Goal: Task Accomplishment & Management: Manage account settings

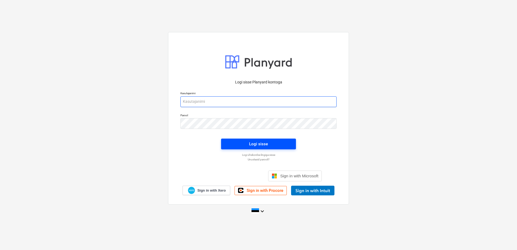
type input "[EMAIL_ADDRESS][DOMAIN_NAME]"
click at [234, 140] on span "Logi sisse" at bounding box center [258, 143] width 62 height 7
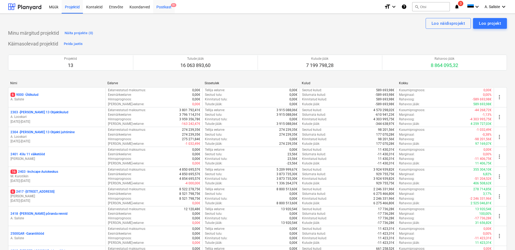
click at [160, 7] on div "Postkast 9+" at bounding box center [164, 7] width 22 height 14
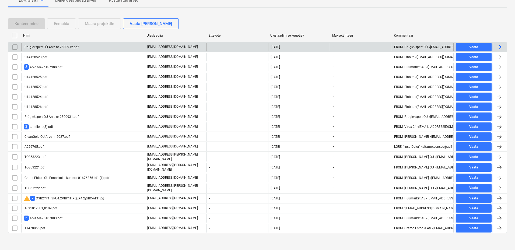
scroll to position [108, 0]
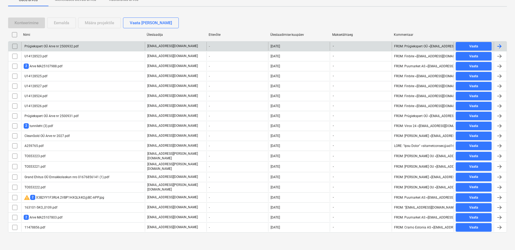
click at [67, 46] on div "Prügiekspert OÜ Arve nr 2500932.pdf" at bounding box center [51, 46] width 55 height 4
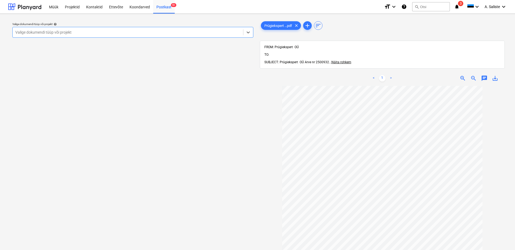
drag, startPoint x: 165, startPoint y: 33, endPoint x: 156, endPoint y: 39, distance: 11.5
click at [165, 33] on div at bounding box center [127, 32] width 225 height 5
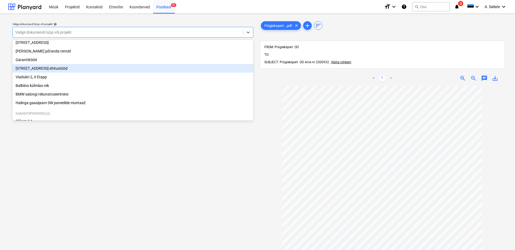
scroll to position [92, 0]
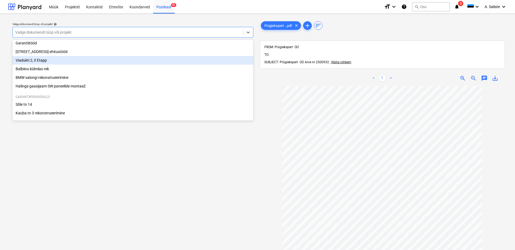
click at [52, 58] on div "Viadukti 2, II Etapp" at bounding box center [132, 60] width 241 height 9
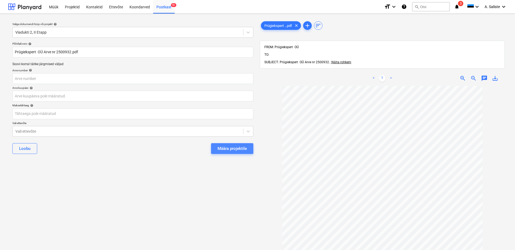
click at [230, 149] on div "Määra projektile" at bounding box center [231, 148] width 29 height 7
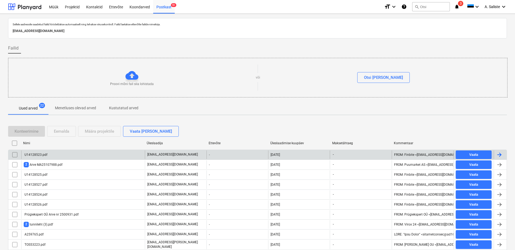
click at [27, 154] on div "U14128523.pdf" at bounding box center [36, 155] width 24 height 4
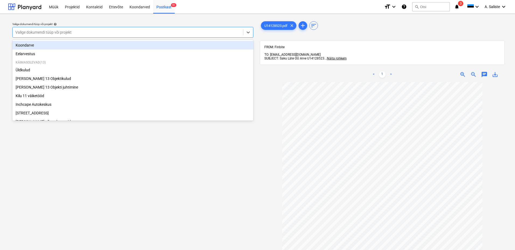
click at [166, 31] on div at bounding box center [127, 32] width 225 height 5
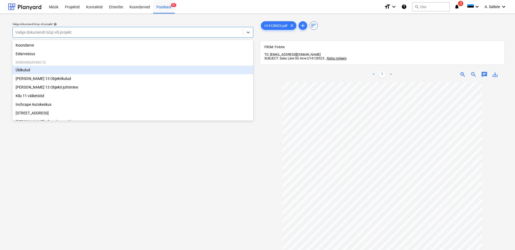
click at [34, 68] on div "Üldkulud" at bounding box center [132, 70] width 241 height 9
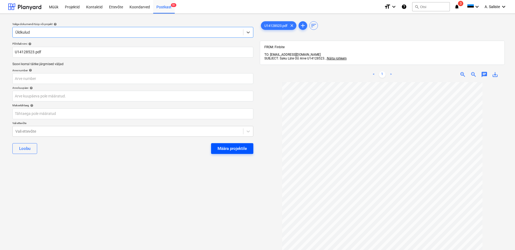
click at [239, 147] on div "Määra projektile" at bounding box center [231, 148] width 29 height 7
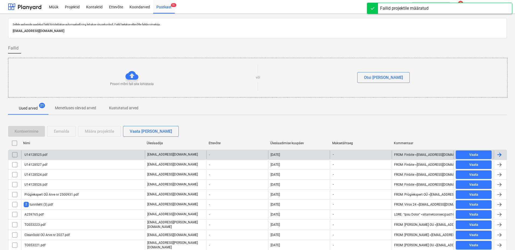
click at [58, 155] on div "U14128525.pdf" at bounding box center [83, 154] width 124 height 9
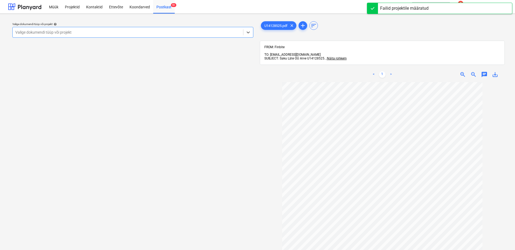
click at [211, 35] on div "Valige dokumendi tüüp või projekt" at bounding box center [128, 33] width 230 height 8
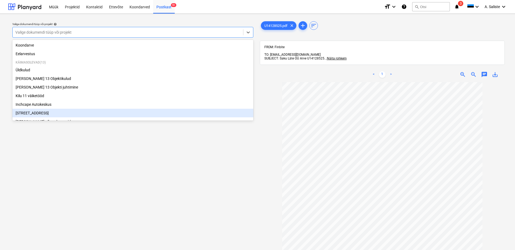
click at [29, 117] on div "[STREET_ADDRESS]" at bounding box center [132, 113] width 241 height 9
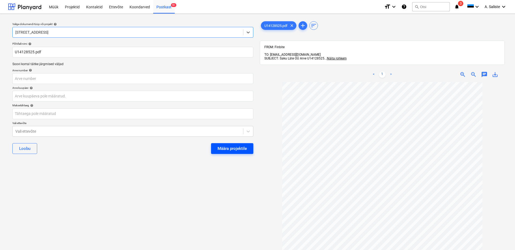
click at [224, 149] on div "Määra projektile" at bounding box center [231, 148] width 29 height 7
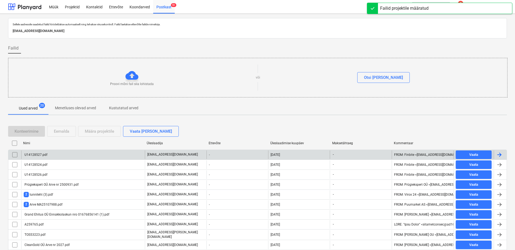
click at [47, 156] on div "U14128527.pdf" at bounding box center [83, 154] width 124 height 9
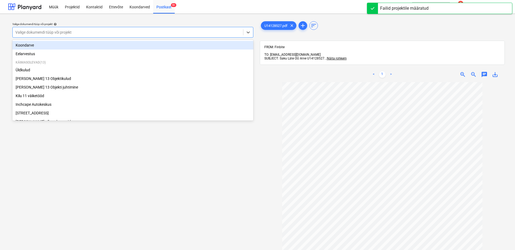
click at [211, 33] on div at bounding box center [127, 32] width 225 height 5
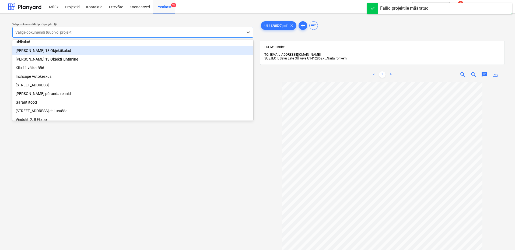
scroll to position [92, 0]
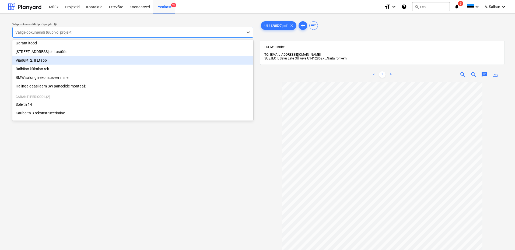
click at [38, 57] on div "Viadukti 2, II Etapp" at bounding box center [132, 60] width 241 height 9
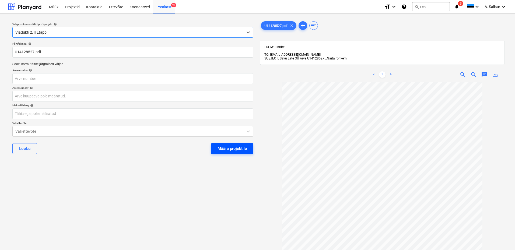
click at [234, 150] on div "Määra projektile" at bounding box center [231, 148] width 29 height 7
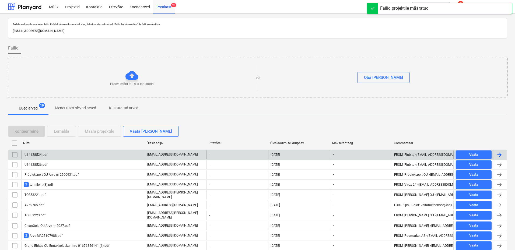
click at [60, 156] on div "U14128524.pdf" at bounding box center [83, 154] width 124 height 9
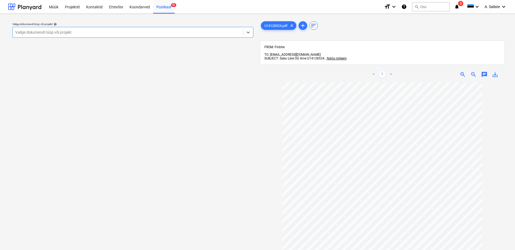
click at [190, 33] on div at bounding box center [127, 32] width 225 height 5
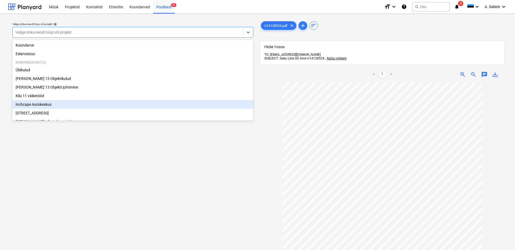
click at [35, 105] on div "Inchcape Autokeskus" at bounding box center [132, 104] width 241 height 9
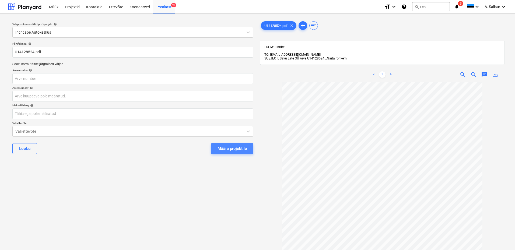
click at [239, 149] on div "Määra projektile" at bounding box center [231, 148] width 29 height 7
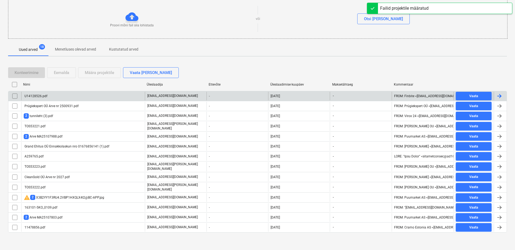
click at [67, 95] on div "U14128526.pdf" at bounding box center [83, 96] width 124 height 9
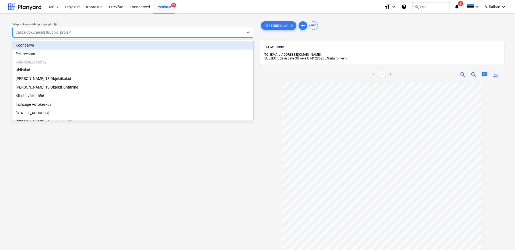
click at [136, 34] on div at bounding box center [127, 32] width 225 height 5
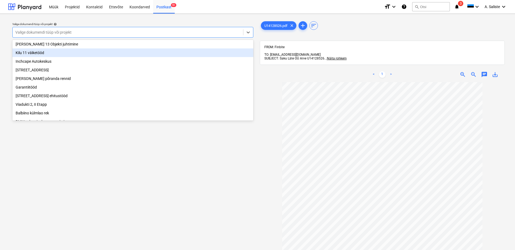
scroll to position [92, 0]
click at [54, 52] on div "[STREET_ADDRESS] ehitustööd" at bounding box center [132, 51] width 241 height 9
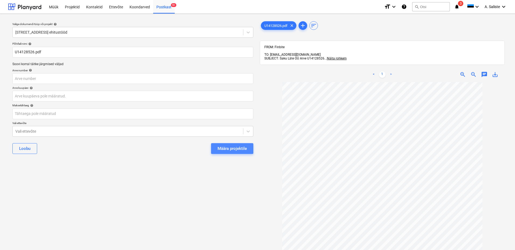
click at [229, 151] on div "Määra projektile" at bounding box center [231, 148] width 29 height 7
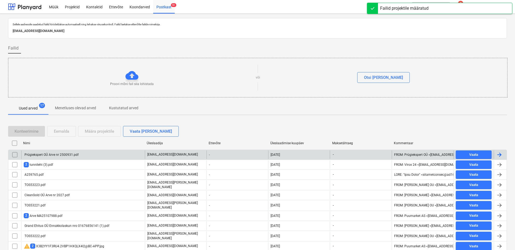
click at [53, 155] on div "Prügiekspert OÜ Arve nr 2500931.pdf" at bounding box center [51, 155] width 55 height 4
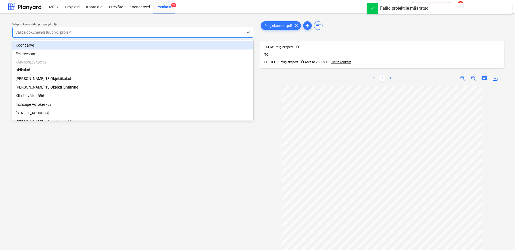
click at [186, 34] on div at bounding box center [127, 32] width 225 height 5
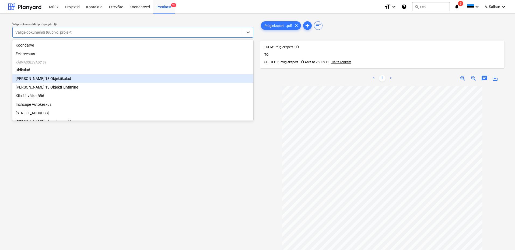
click at [50, 79] on div "[PERSON_NAME] 13 Objektikulud" at bounding box center [132, 78] width 241 height 9
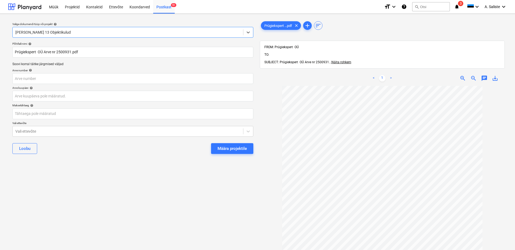
click at [132, 30] on div at bounding box center [127, 32] width 225 height 5
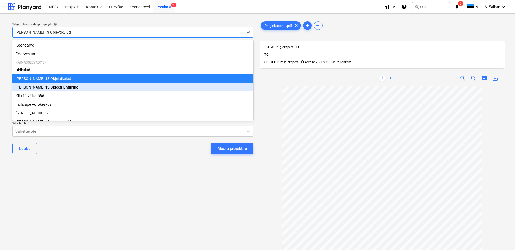
click at [41, 89] on div "[PERSON_NAME] 13 Objekti juhtimine" at bounding box center [132, 87] width 241 height 9
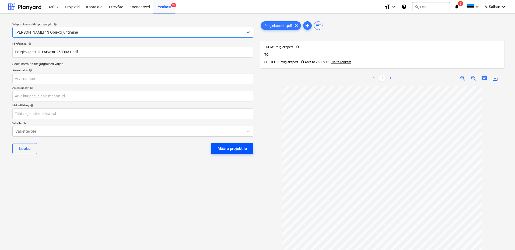
click at [225, 147] on div "Määra projektile" at bounding box center [231, 148] width 29 height 7
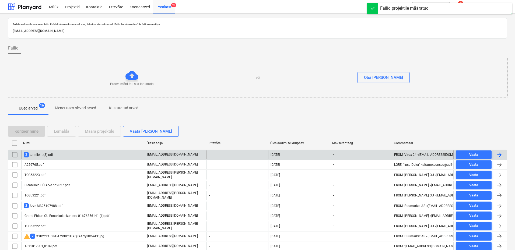
click at [41, 156] on div "2 tunnileht (3).pdf" at bounding box center [38, 154] width 29 height 5
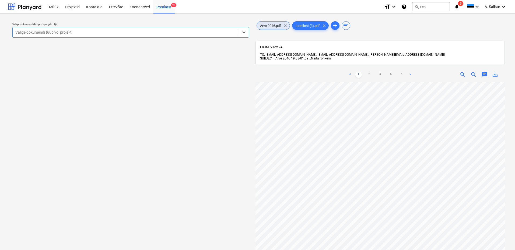
click at [284, 26] on span "clear" at bounding box center [285, 25] width 6 height 6
click at [274, 26] on span "tunnileht (3).pdf" at bounding box center [272, 26] width 31 height 4
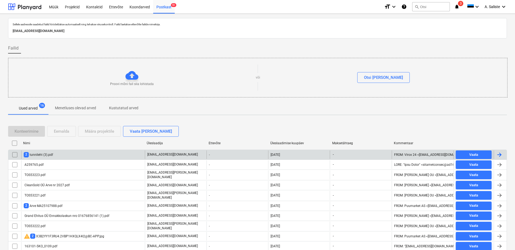
click at [46, 155] on div "2 tunnileht (3).pdf" at bounding box center [38, 154] width 29 height 5
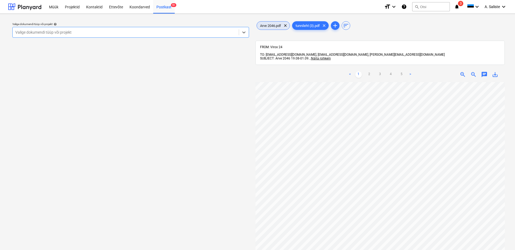
click at [278, 26] on span "Arve 2046.pdf" at bounding box center [270, 26] width 27 height 4
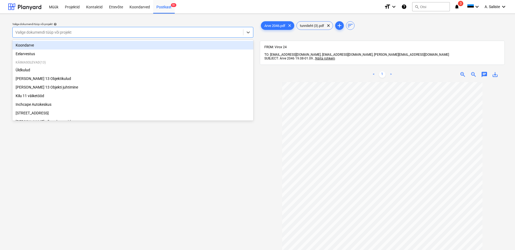
click at [196, 33] on div at bounding box center [127, 32] width 225 height 5
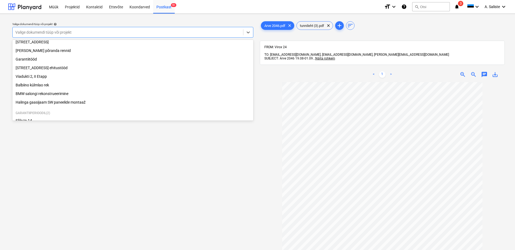
scroll to position [92, 0]
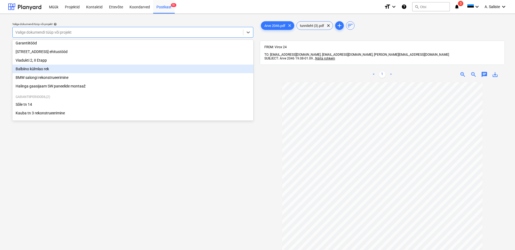
click at [55, 68] on div "Balbiino külmlao rek" at bounding box center [132, 69] width 241 height 9
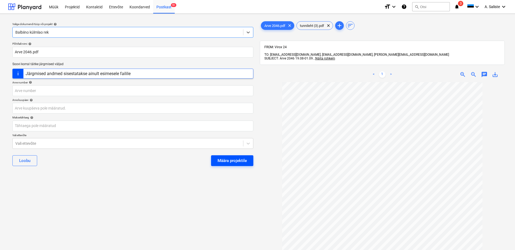
click at [247, 160] on button "Määra projektile" at bounding box center [232, 160] width 42 height 11
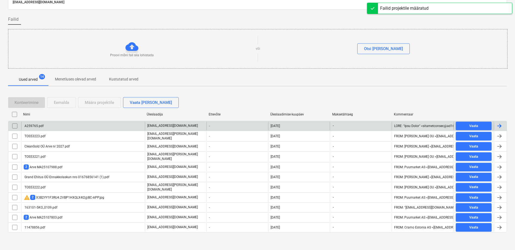
click at [40, 127] on div "A259765.pdf" at bounding box center [34, 126] width 20 height 4
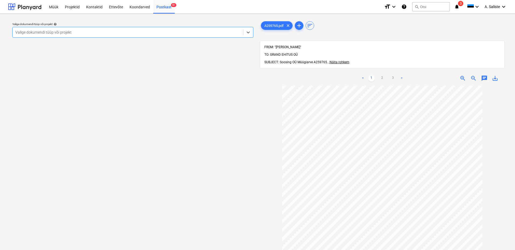
scroll to position [50, 0]
click at [382, 75] on link "2" at bounding box center [382, 78] width 6 height 6
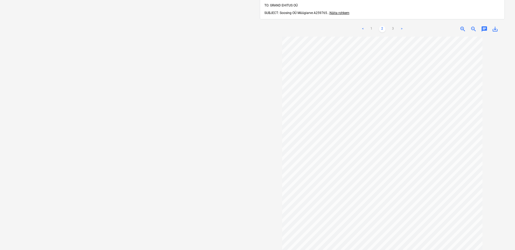
scroll to position [43, 0]
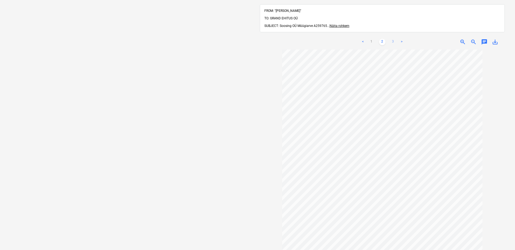
click at [392, 39] on link "3" at bounding box center [393, 42] width 6 height 6
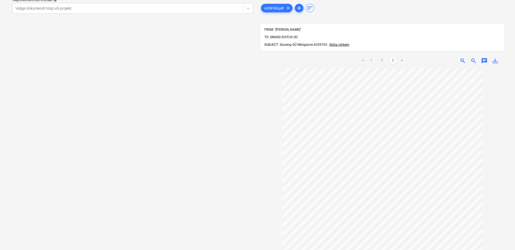
scroll to position [0, 0]
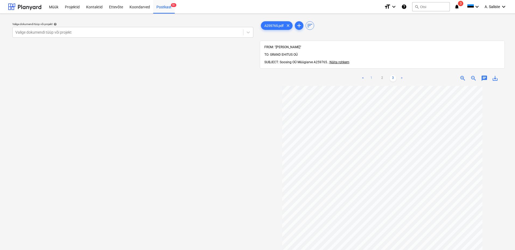
click at [371, 75] on link "1" at bounding box center [371, 78] width 6 height 6
click at [211, 33] on div at bounding box center [127, 32] width 225 height 5
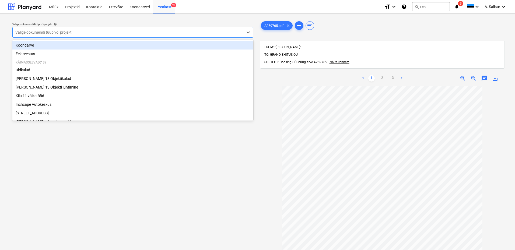
click at [47, 44] on div "Koondarve" at bounding box center [132, 45] width 241 height 9
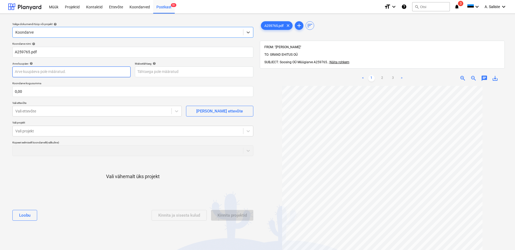
click at [38, 69] on body "Müük Projektid Kontaktid Ettevõte Koondarved Postkast 9+ format_size keyboard_a…" at bounding box center [257, 125] width 515 height 250
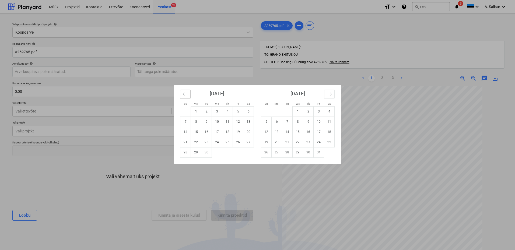
drag, startPoint x: 182, startPoint y: 95, endPoint x: 197, endPoint y: 112, distance: 22.7
click at [183, 95] on button "Move backward to switch to the previous month." at bounding box center [185, 94] width 10 height 9
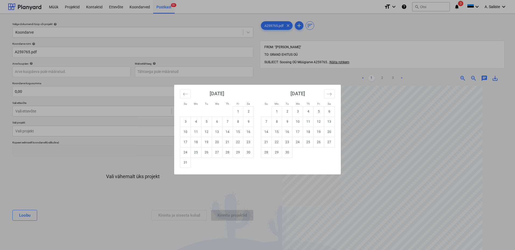
click at [184, 163] on td "31" at bounding box center [185, 162] width 10 height 10
type input "[DATE]"
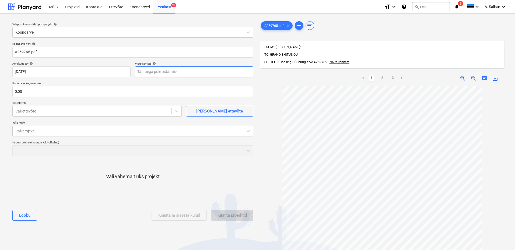
click at [160, 74] on body "Müük Projektid Kontaktid Ettevõte Koondarved Postkast 9+ format_size keyboard_a…" at bounding box center [257, 125] width 515 height 250
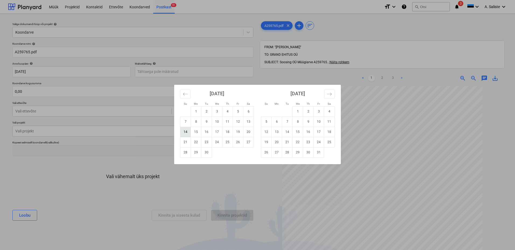
click at [189, 135] on td "14" at bounding box center [185, 132] width 10 height 10
type input "[DATE]"
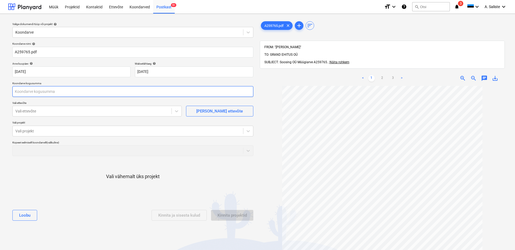
click at [74, 92] on input "text" at bounding box center [132, 91] width 241 height 11
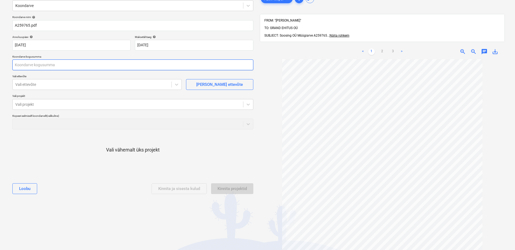
scroll to position [27, 0]
type input "0,00"
click at [391, 48] on link "3" at bounding box center [393, 51] width 6 height 6
click at [97, 67] on input "text" at bounding box center [132, 64] width 241 height 11
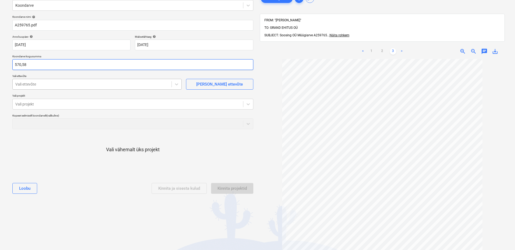
type input "570,58"
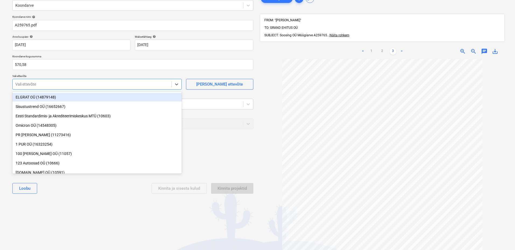
click at [62, 85] on div at bounding box center [91, 84] width 153 height 5
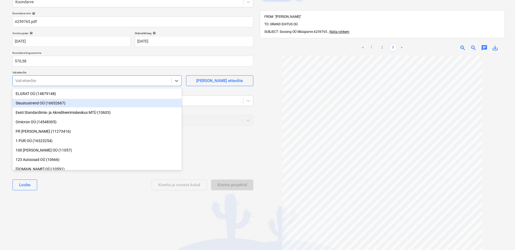
scroll to position [70, 0]
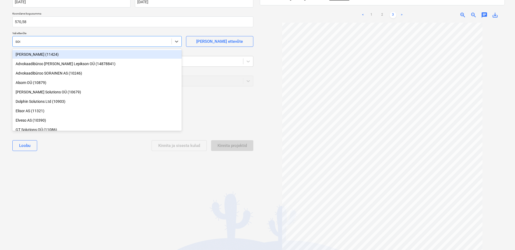
type input "[PERSON_NAME]"
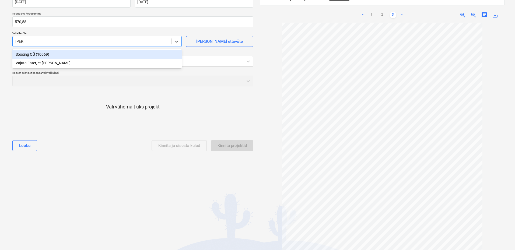
click at [81, 55] on div "Soosing OÜ (10069)" at bounding box center [96, 54] width 169 height 9
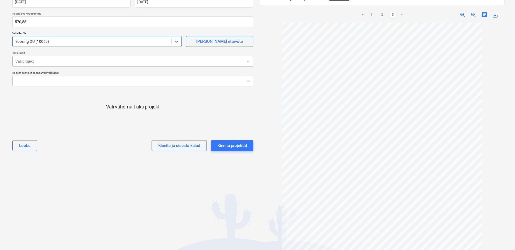
click at [72, 65] on div "Vali projekt" at bounding box center [128, 62] width 230 height 8
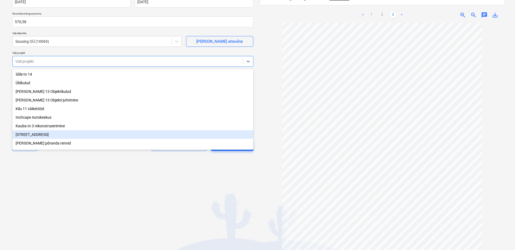
click at [30, 136] on div "[STREET_ADDRESS]" at bounding box center [132, 134] width 241 height 9
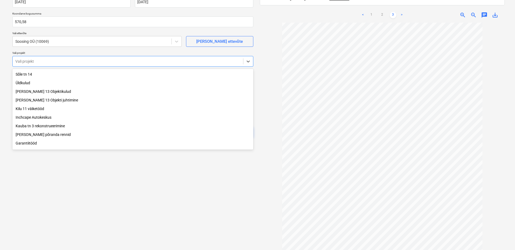
drag, startPoint x: 48, startPoint y: 177, endPoint x: 50, endPoint y: 168, distance: 9.6
click at [49, 176] on div "Valige dokumendi tüüp või projekt help Koondarve Koondarve nimi help A259765.pd…" at bounding box center [132, 96] width 249 height 297
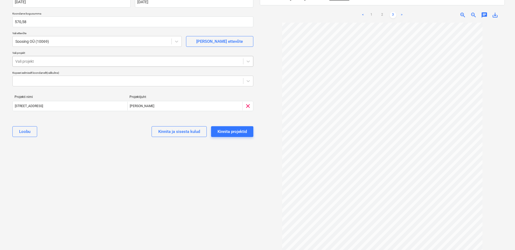
click at [80, 64] on div at bounding box center [127, 61] width 225 height 5
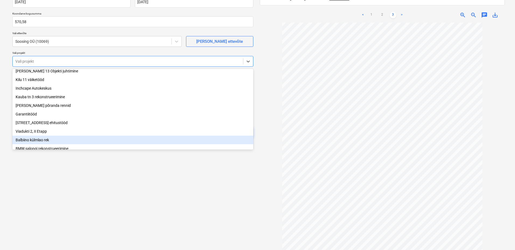
scroll to position [46, 0]
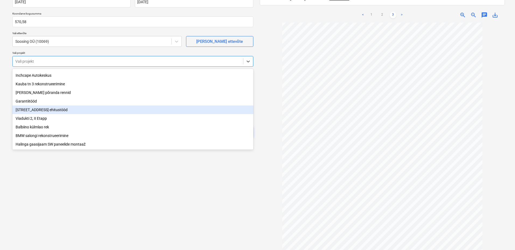
click at [44, 108] on div "[STREET_ADDRESS] ehitustööd" at bounding box center [132, 109] width 241 height 9
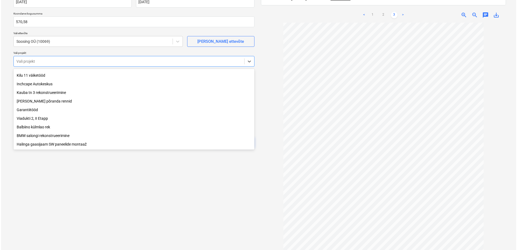
scroll to position [37, 0]
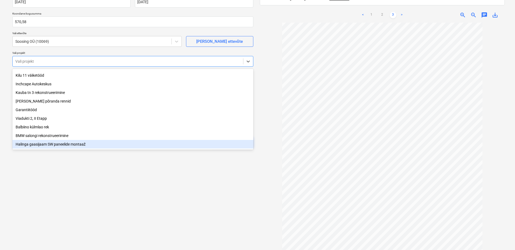
drag, startPoint x: 214, startPoint y: 184, endPoint x: 203, endPoint y: 174, distance: 15.0
click at [214, 183] on div "Valige dokumendi tüüp või projekt help Koondarve Koondarve nimi help A259765.pd…" at bounding box center [132, 96] width 249 height 297
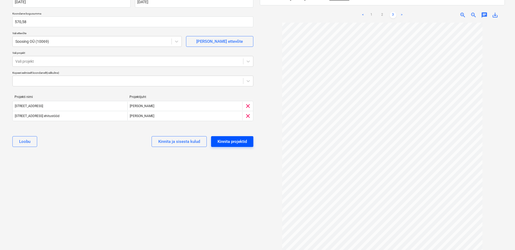
click at [235, 144] on div "Kinnita projektid" at bounding box center [231, 141] width 29 height 7
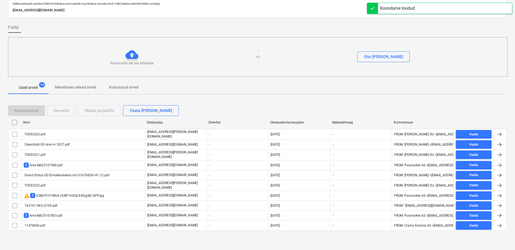
scroll to position [19, 0]
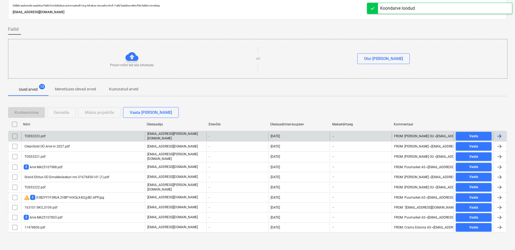
click at [104, 134] on div "TOS53223.pdf" at bounding box center [83, 136] width 124 height 9
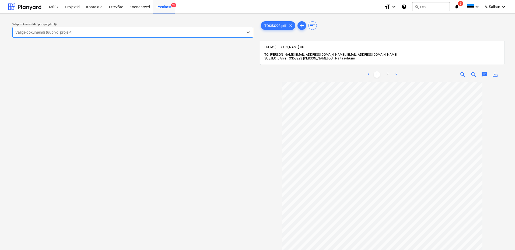
click at [212, 33] on div at bounding box center [127, 32] width 225 height 5
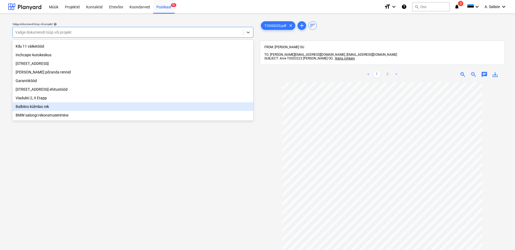
scroll to position [92, 0]
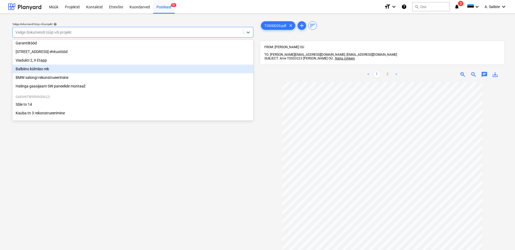
click at [30, 66] on div "Balbiino külmlao rek" at bounding box center [132, 69] width 241 height 9
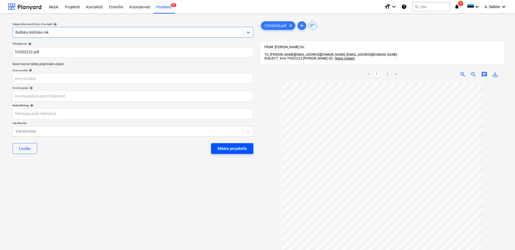
click at [222, 147] on div "Määra projektile" at bounding box center [231, 148] width 29 height 7
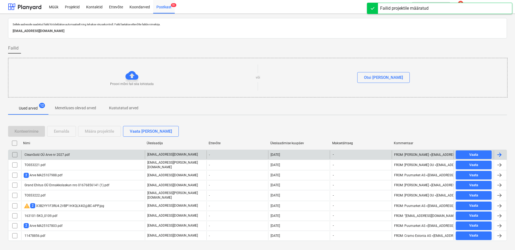
click at [56, 154] on div "CleanGold OÜ Arve nr 2027.pdf" at bounding box center [47, 155] width 46 height 4
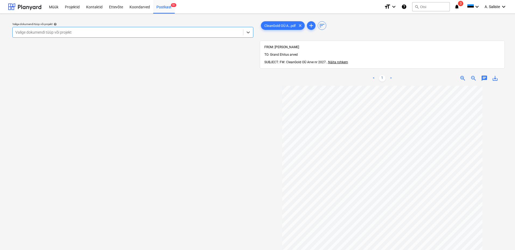
drag, startPoint x: 203, startPoint y: 33, endPoint x: 196, endPoint y: 37, distance: 8.2
click at [203, 33] on div at bounding box center [127, 32] width 225 height 5
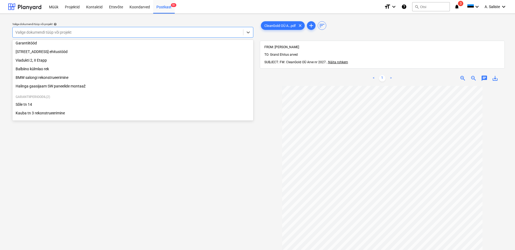
scroll to position [92, 0]
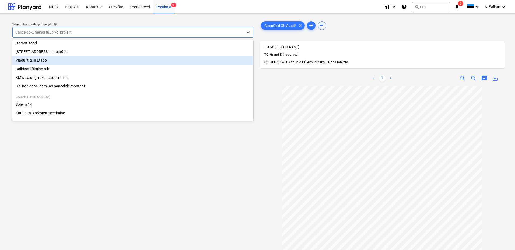
click at [43, 59] on div "Viadukti 2, II Etapp" at bounding box center [132, 60] width 241 height 9
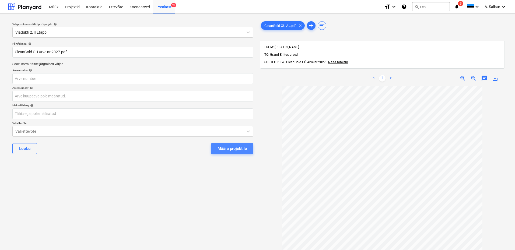
click at [227, 147] on div "Määra projektile" at bounding box center [231, 148] width 29 height 7
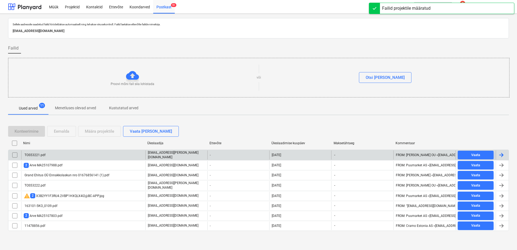
click at [60, 155] on div "TOS53221.pdf" at bounding box center [83, 154] width 124 height 9
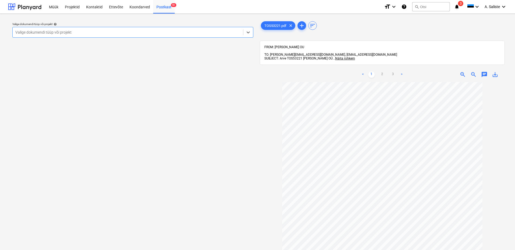
click at [215, 33] on div at bounding box center [127, 32] width 225 height 5
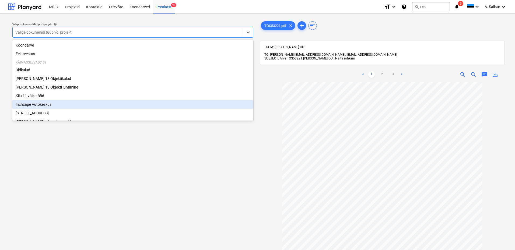
click at [41, 104] on div "Inchcape Autokeskus" at bounding box center [132, 104] width 241 height 9
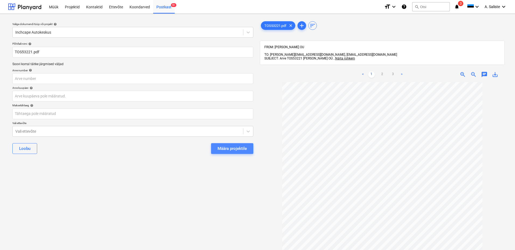
click at [228, 150] on div "Määra projektile" at bounding box center [231, 148] width 29 height 7
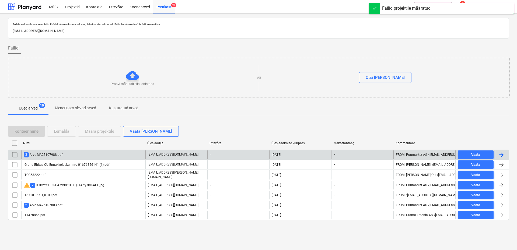
click at [61, 154] on div "2 Arve MA25107988.pdf" at bounding box center [43, 154] width 39 height 5
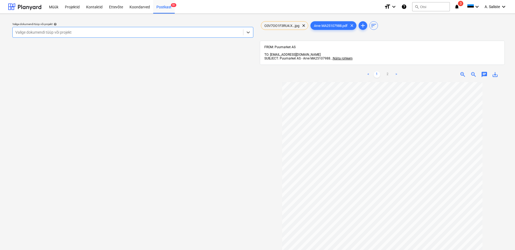
drag, startPoint x: 154, startPoint y: 34, endPoint x: 108, endPoint y: 38, distance: 45.7
click at [154, 34] on div at bounding box center [127, 32] width 225 height 5
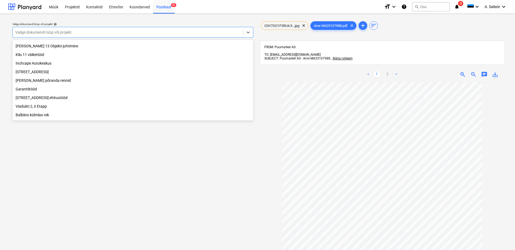
scroll to position [92, 0]
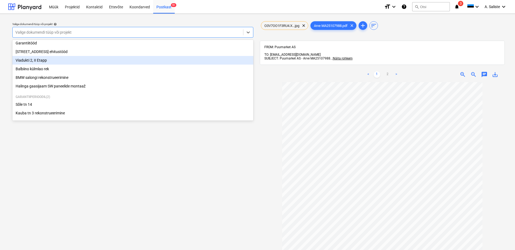
click at [36, 59] on div "Viadukti 2, II Etapp" at bounding box center [132, 60] width 241 height 9
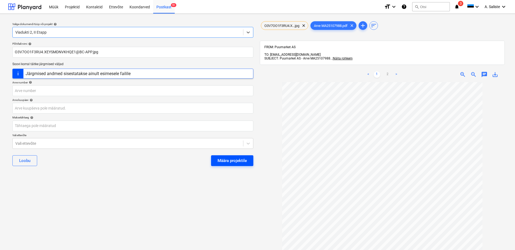
click at [234, 161] on div "Määra projektile" at bounding box center [231, 160] width 29 height 7
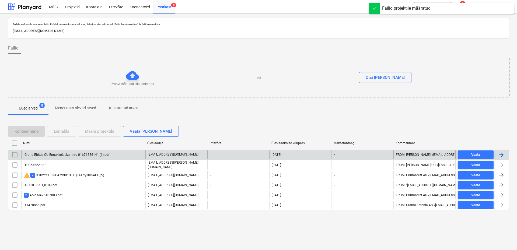
click at [57, 155] on div "Grand Ehitus OÜ Ennakkolaskun nro 01676856141 (1).pdf" at bounding box center [67, 155] width 86 height 4
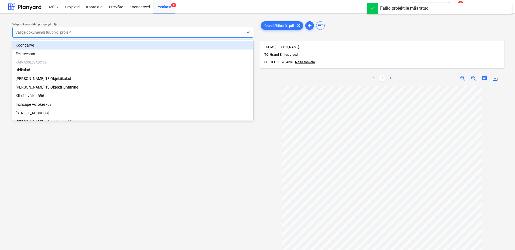
click at [211, 31] on div at bounding box center [127, 32] width 225 height 5
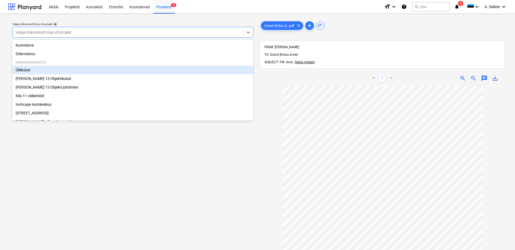
click at [33, 68] on div "Üldkulud" at bounding box center [132, 70] width 241 height 9
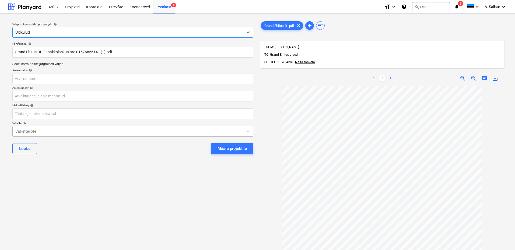
click at [115, 128] on div "Vali ettevõte" at bounding box center [128, 132] width 230 height 8
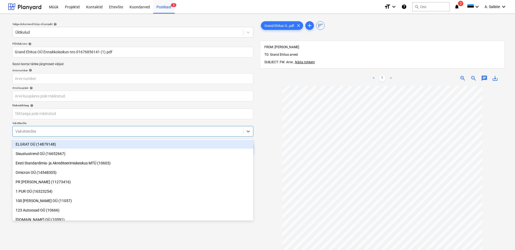
click at [113, 130] on div at bounding box center [127, 131] width 225 height 5
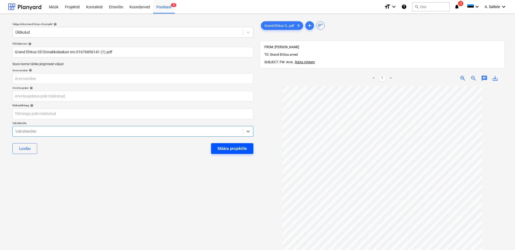
click at [229, 148] on div "Määra projektile" at bounding box center [231, 148] width 29 height 7
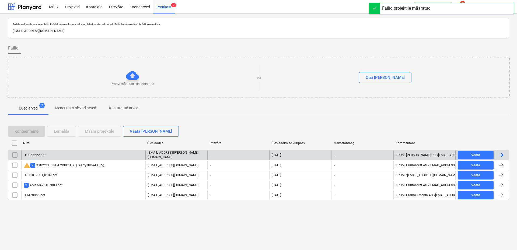
click at [80, 155] on div "TOS53222.pdf" at bounding box center [83, 154] width 124 height 9
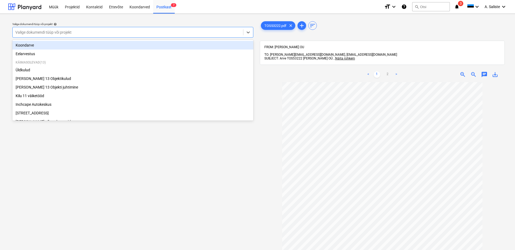
click at [198, 32] on div at bounding box center [127, 32] width 225 height 5
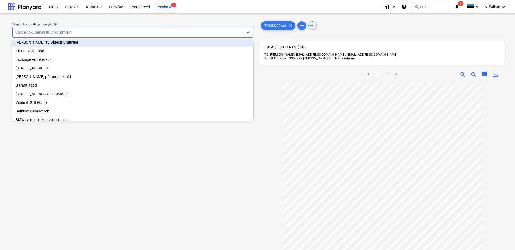
scroll to position [38, 0]
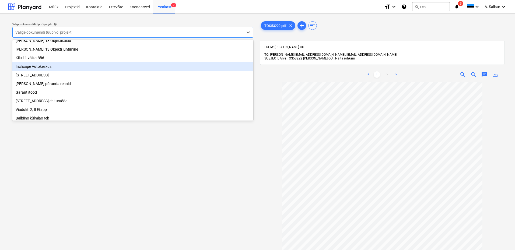
click at [50, 66] on div "Inchcape Autokeskus" at bounding box center [132, 66] width 241 height 9
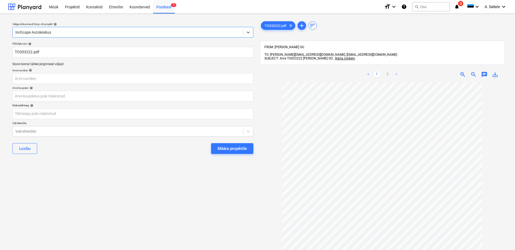
click at [223, 145] on div "Määra projektile" at bounding box center [231, 148] width 29 height 7
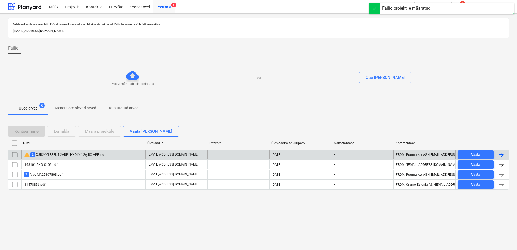
click at [47, 154] on div "warning 2 X3B2YY1F3RU4.2VBP1HXQLX4I2@BC-APP.jpg" at bounding box center [64, 154] width 80 height 6
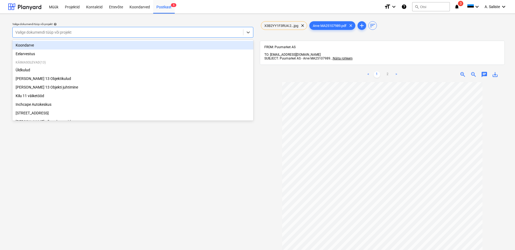
click at [168, 32] on div at bounding box center [127, 32] width 225 height 5
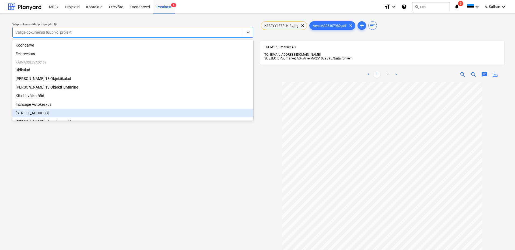
click at [35, 117] on div "[STREET_ADDRESS]" at bounding box center [132, 113] width 241 height 9
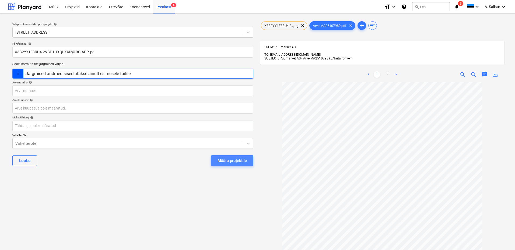
click at [243, 160] on div "Määra projektile" at bounding box center [231, 160] width 29 height 7
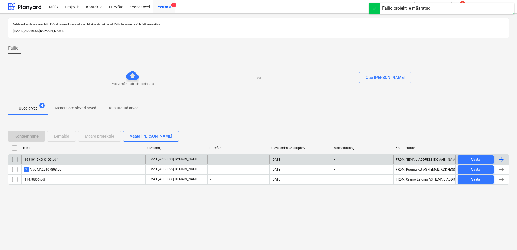
click at [50, 160] on div "163101-5KO_0109.pdf" at bounding box center [41, 160] width 34 height 4
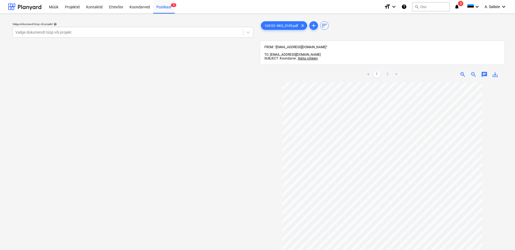
click at [390, 71] on link "2" at bounding box center [387, 74] width 6 height 6
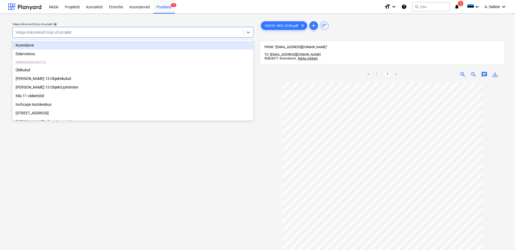
click at [164, 32] on div at bounding box center [127, 32] width 225 height 5
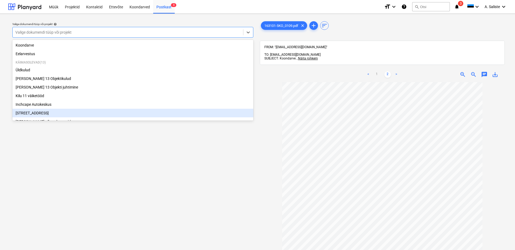
click at [26, 116] on div "[STREET_ADDRESS]" at bounding box center [132, 113] width 241 height 9
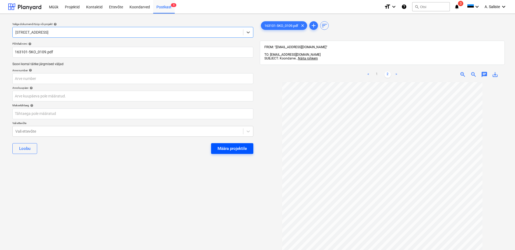
click at [241, 151] on div "Määra projektile" at bounding box center [231, 148] width 29 height 7
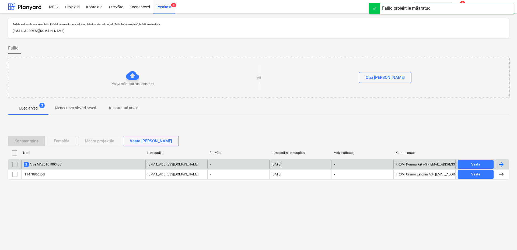
click at [61, 164] on div "2 Arve MA25107803.pdf" at bounding box center [43, 164] width 39 height 5
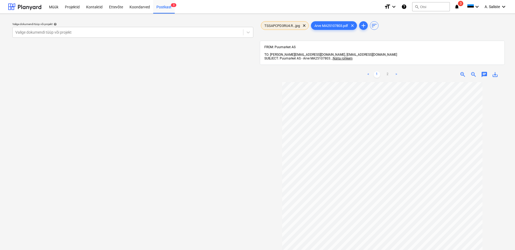
click at [294, 25] on span "TSSAPCPD3RU4.R...jpg" at bounding box center [282, 26] width 42 height 4
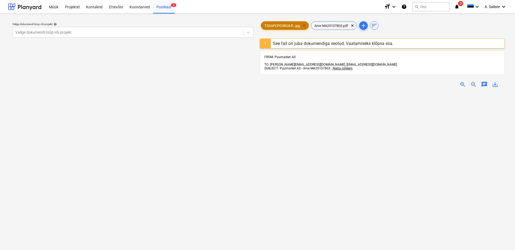
click at [305, 25] on span "clear" at bounding box center [304, 25] width 6 height 6
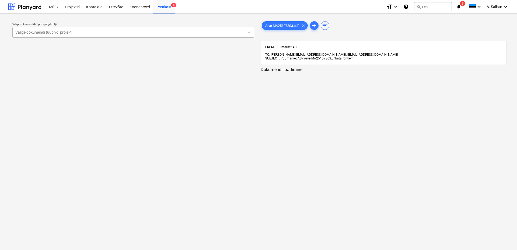
click at [162, 32] on div at bounding box center [128, 32] width 226 height 5
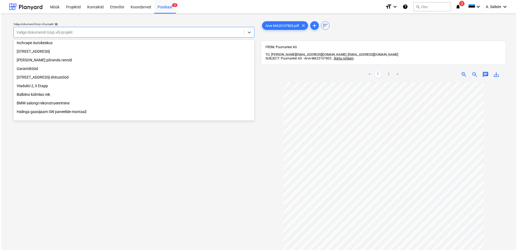
scroll to position [92, 0]
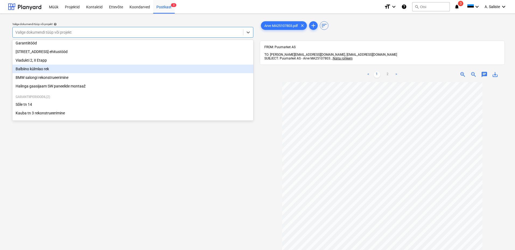
click at [35, 66] on div "Balbiino külmlao rek" at bounding box center [132, 69] width 241 height 9
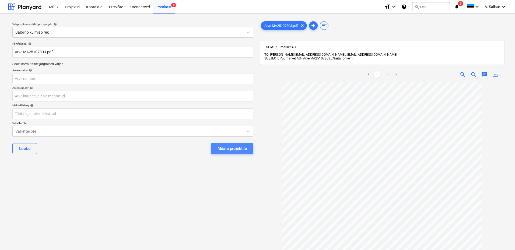
click at [242, 148] on div "Määra projektile" at bounding box center [231, 148] width 29 height 7
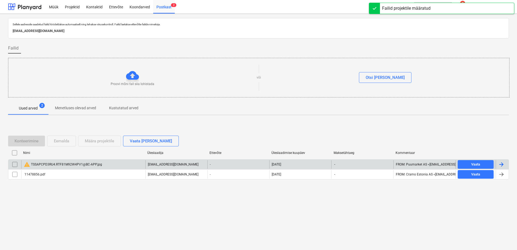
click at [15, 164] on input "checkbox" at bounding box center [14, 164] width 9 height 9
click at [70, 142] on button "Eemalda" at bounding box center [61, 141] width 29 height 11
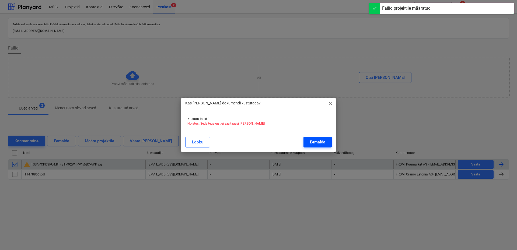
click at [310, 139] on div "Eemalda" at bounding box center [317, 142] width 15 height 7
